Goal: Find specific page/section: Find specific page/section

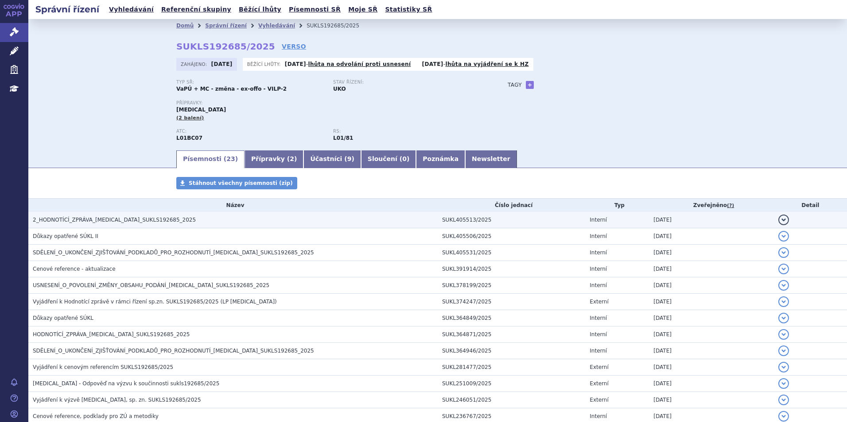
click at [112, 216] on h3 "2_HODNOTÍCÍ_ZPRÁVA_[MEDICAL_DATA]_SUKLS192685_2025" at bounding box center [235, 220] width 405 height 9
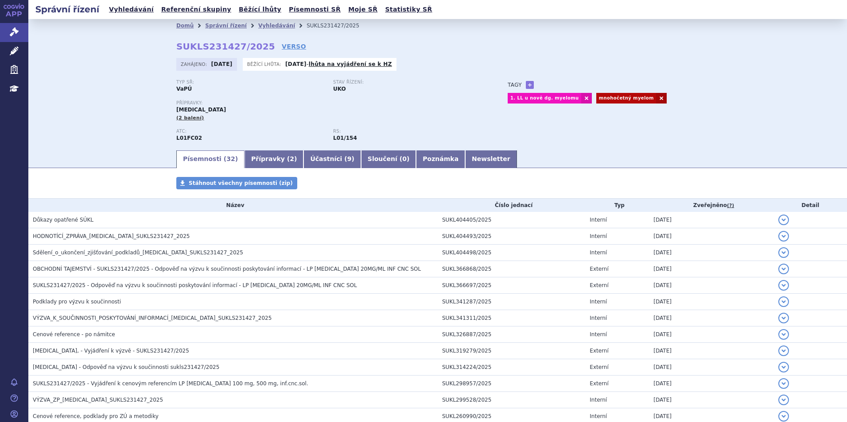
click at [464, 101] on p "Přípravky:" at bounding box center [333, 103] width 314 height 5
drag, startPoint x: 258, startPoint y: 118, endPoint x: 249, endPoint y: 138, distance: 22.2
click at [258, 118] on div "Přípravky: SARCLISA (2 balení)" at bounding box center [333, 111] width 314 height 21
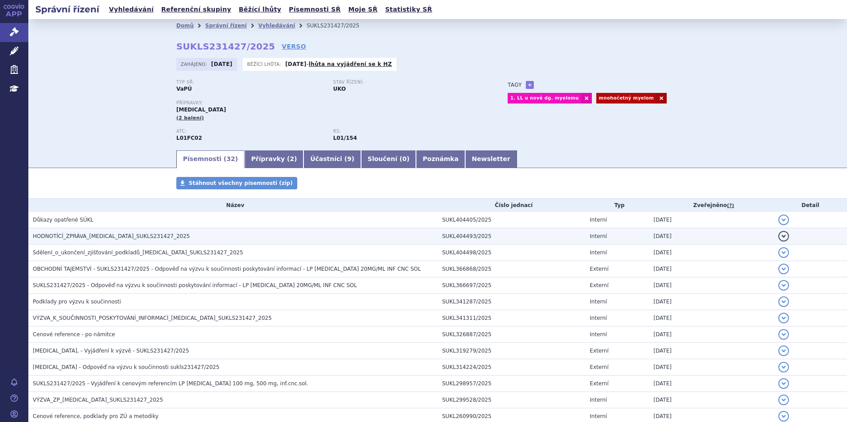
click at [213, 241] on h3 "HODNOTÍCÍ_ZPRÁVA_SARCLISA_SUKLS231427_2025" at bounding box center [235, 236] width 405 height 9
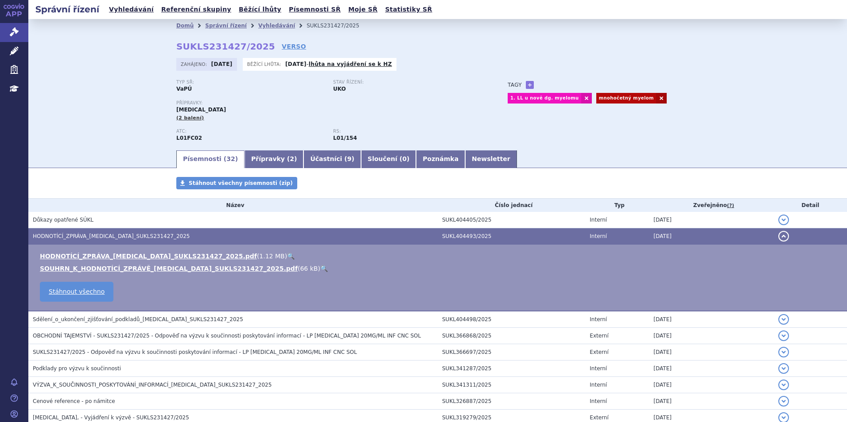
click at [287, 257] on link "🔍" at bounding box center [291, 256] width 8 height 7
